Goal: Task Accomplishment & Management: Use online tool/utility

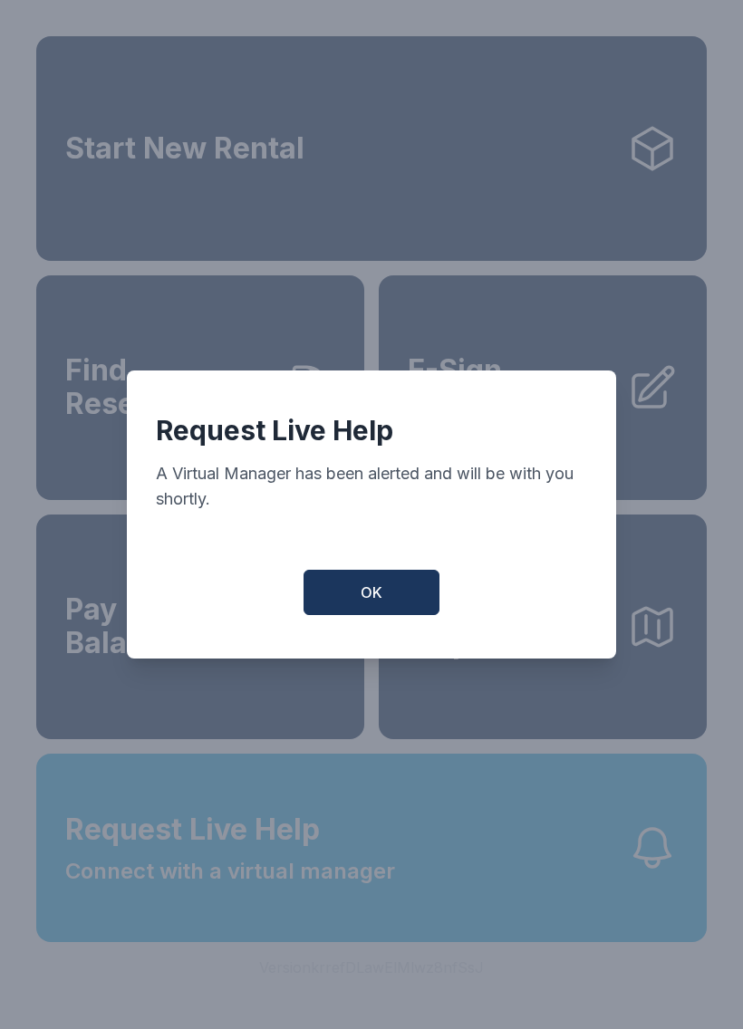
click at [395, 603] on button "OK" at bounding box center [371, 592] width 136 height 45
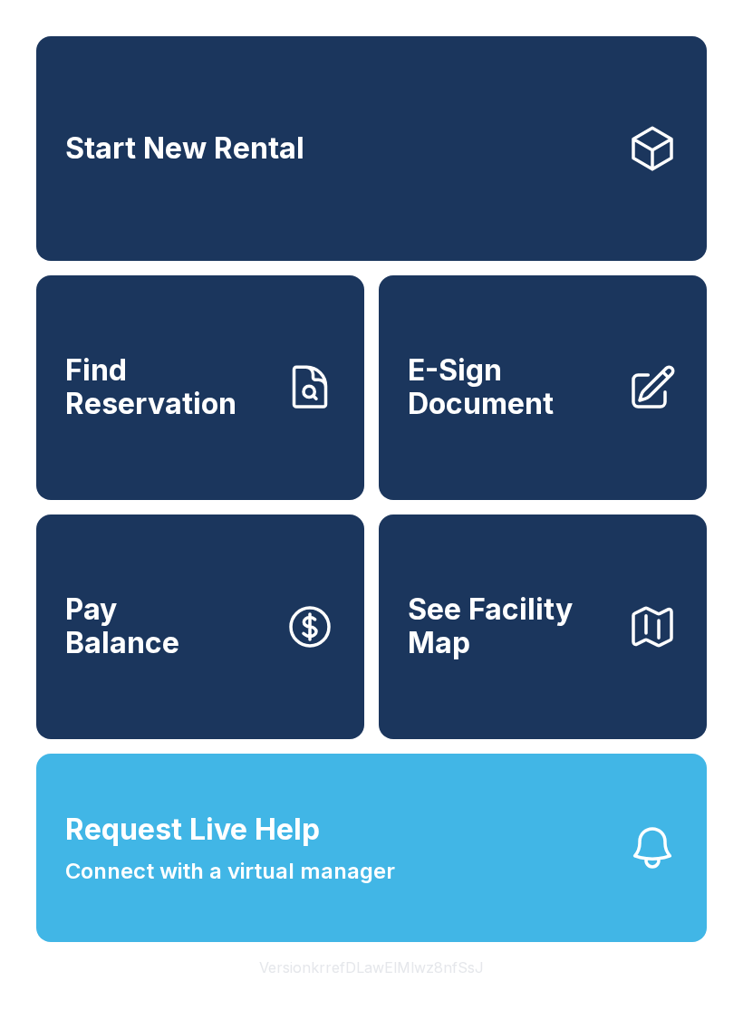
click at [150, 399] on span "Find Reservation" at bounding box center [167, 387] width 205 height 66
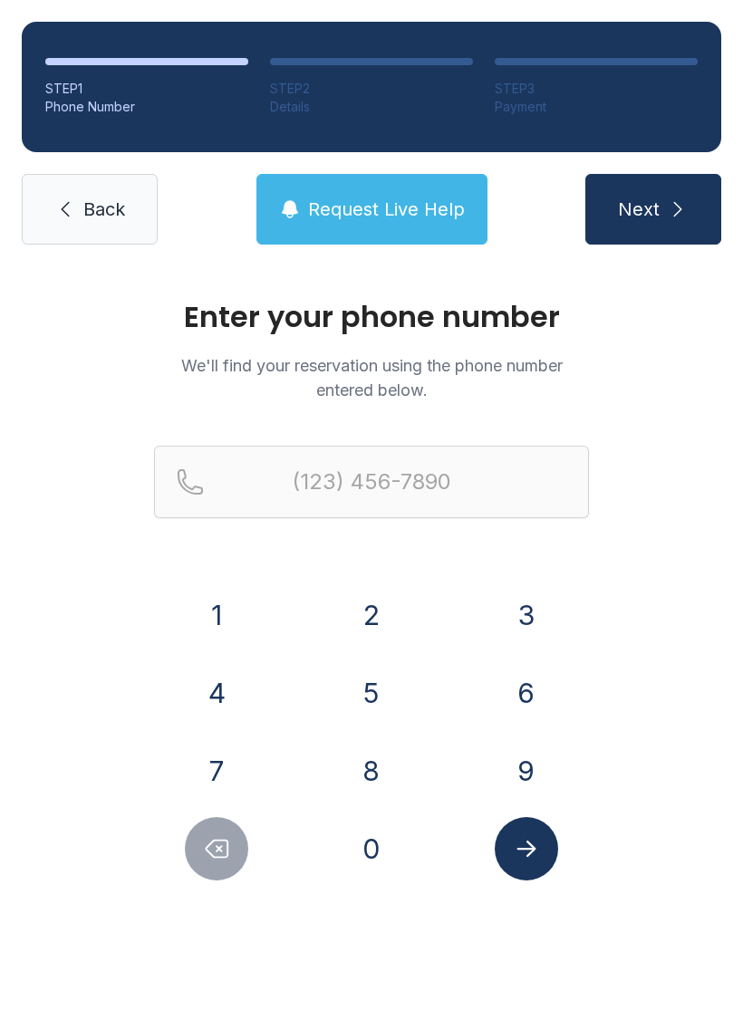
click at [346, 764] on button "8" at bounding box center [371, 770] width 63 height 63
click at [209, 615] on button "1" at bounding box center [216, 614] width 63 height 63
click at [529, 626] on button "3" at bounding box center [526, 614] width 63 height 63
click at [204, 767] on button "7" at bounding box center [216, 770] width 63 height 63
click at [379, 768] on button "8" at bounding box center [371, 770] width 63 height 63
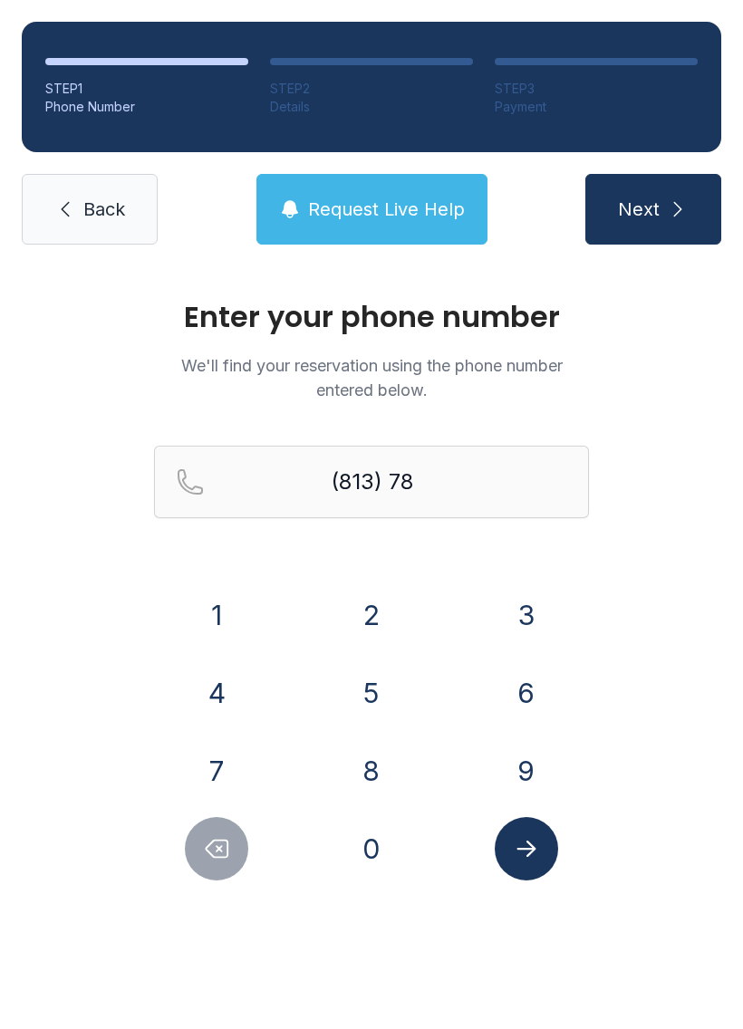
click at [366, 681] on button "5" at bounding box center [371, 692] width 63 height 63
click at [361, 692] on button "5" at bounding box center [371, 692] width 63 height 63
click at [210, 685] on button "4" at bounding box center [216, 692] width 63 height 63
click at [212, 611] on button "1" at bounding box center [216, 614] width 63 height 63
click at [371, 842] on button "0" at bounding box center [371, 848] width 63 height 63
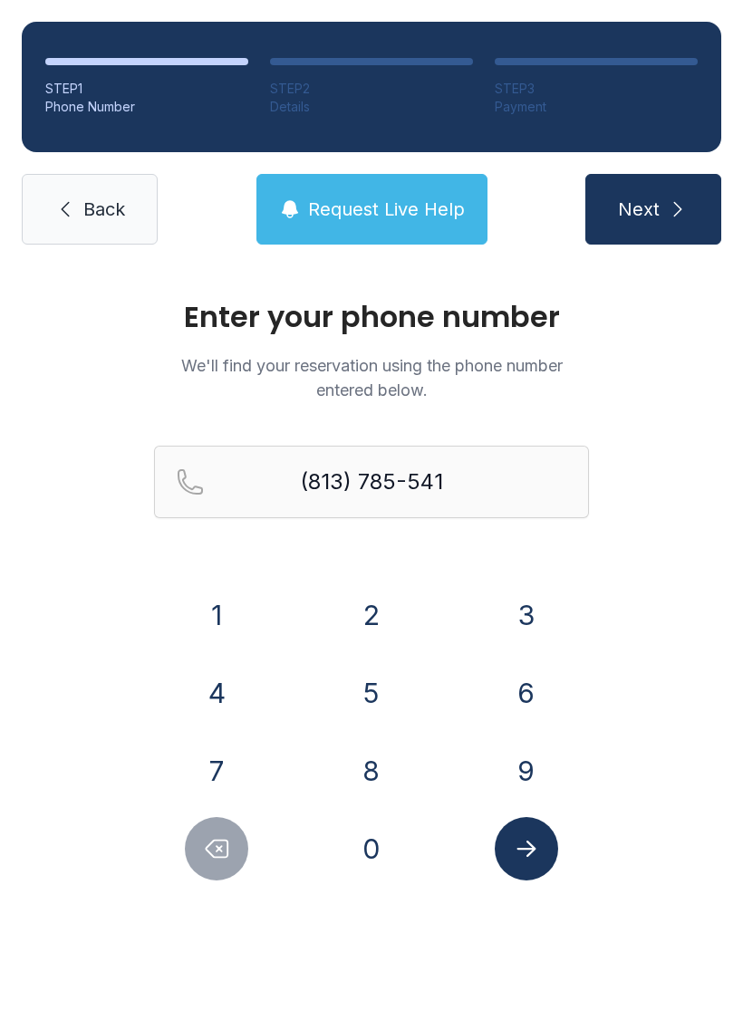
type input "[PHONE_NUMBER]"
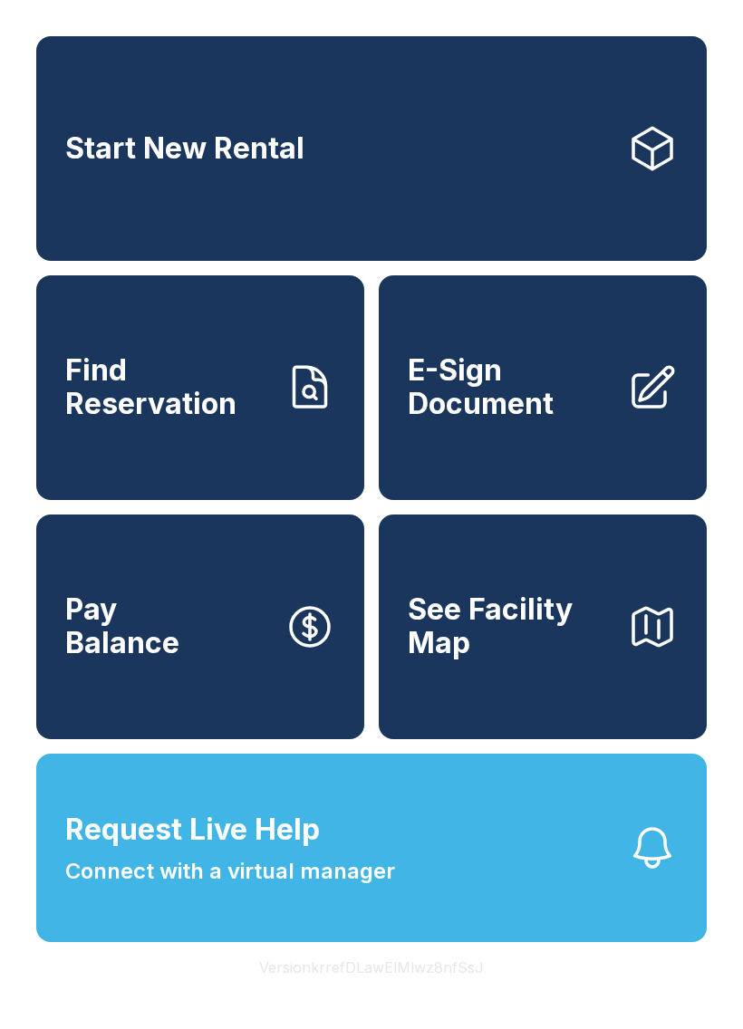
click at [552, 390] on span "E-Sign Document" at bounding box center [510, 387] width 205 height 66
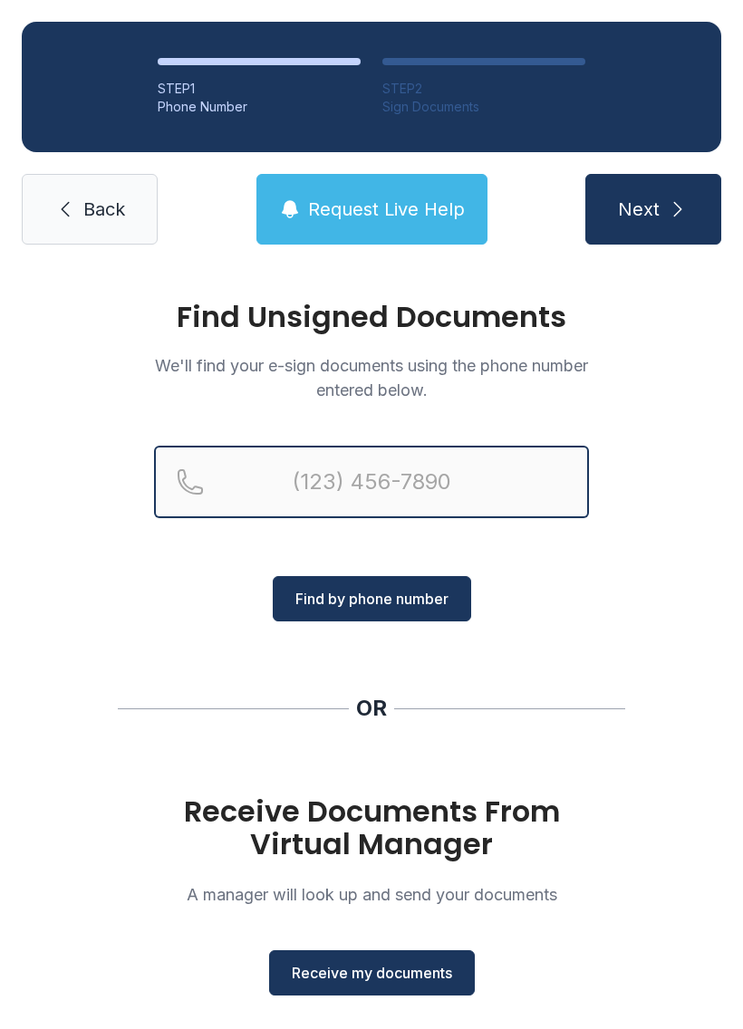
click at [308, 487] on input "Reservation phone number" at bounding box center [371, 482] width 435 height 72
type input "("
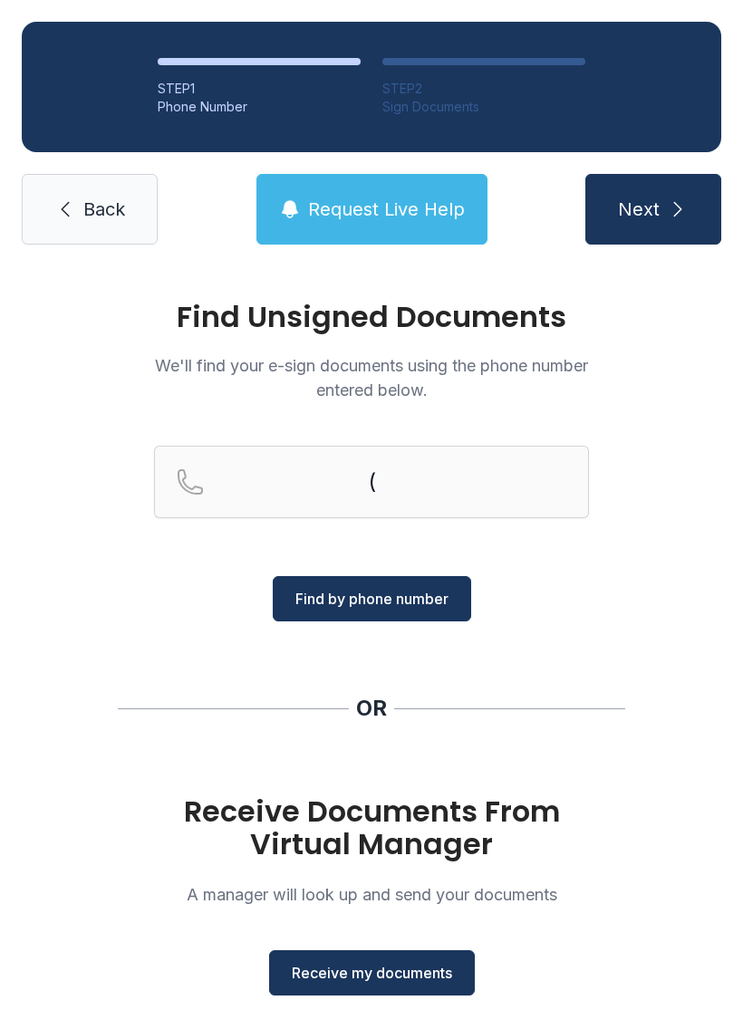
click at [648, 659] on div "Find Unsigned Documents We'll find your e-sign documents using the phone number…" at bounding box center [371, 667] width 743 height 802
click at [383, 981] on span "Receive my documents" at bounding box center [372, 973] width 160 height 22
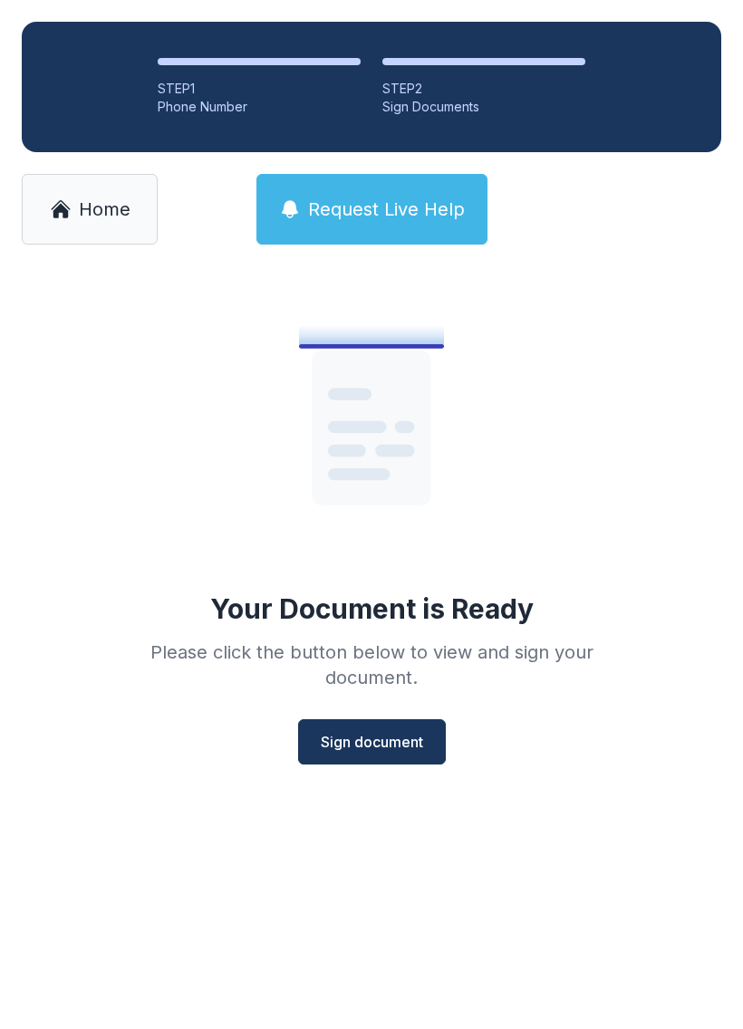
click at [379, 744] on span "Sign document" at bounding box center [372, 742] width 102 height 22
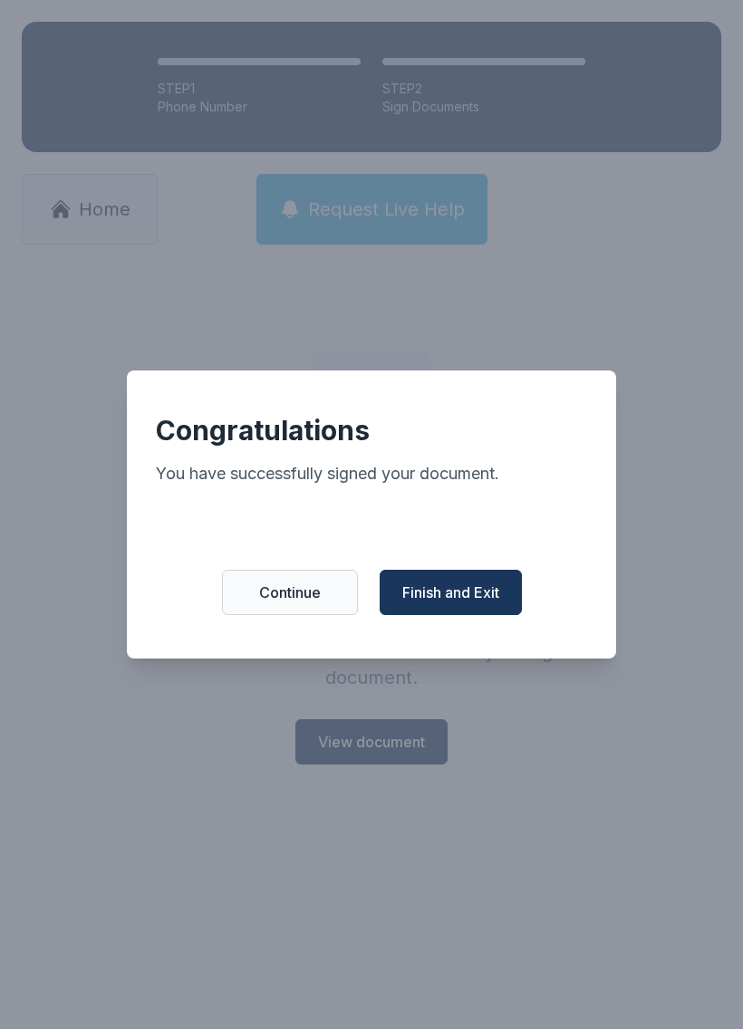
click at [455, 581] on button "Finish and Exit" at bounding box center [450, 592] width 142 height 45
